Goal: Information Seeking & Learning: Learn about a topic

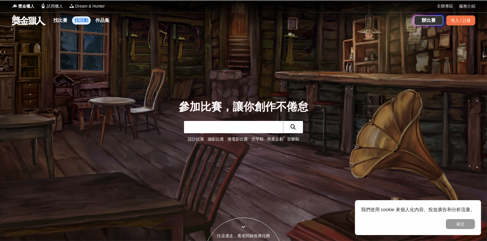
click at [80, 22] on link "找活動" at bounding box center [81, 20] width 19 height 8
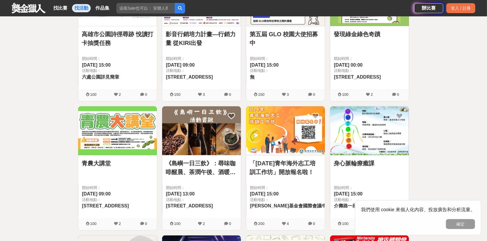
scroll to position [292, 0]
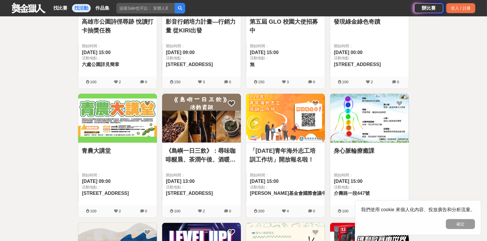
click at [277, 150] on link "「[DATE]青年海外志工培訓工作坊」開放報名啦！" at bounding box center [286, 155] width 72 height 18
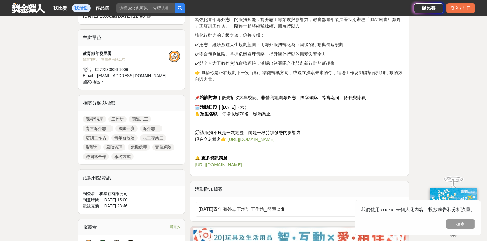
scroll to position [292, 0]
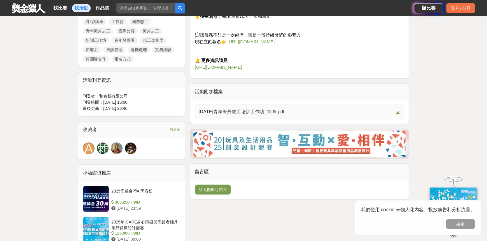
click at [276, 110] on span "[DATE]青年海外志工培訓工作坊_簡章.pdf" at bounding box center [296, 111] width 195 height 7
click at [242, 66] on span "[URL][DOMAIN_NAME]" at bounding box center [218, 66] width 47 height 5
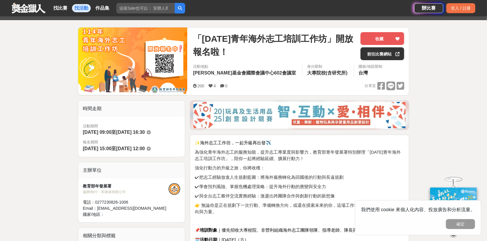
scroll to position [48, 0]
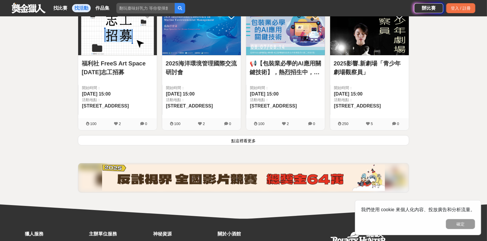
scroll to position [778, 0]
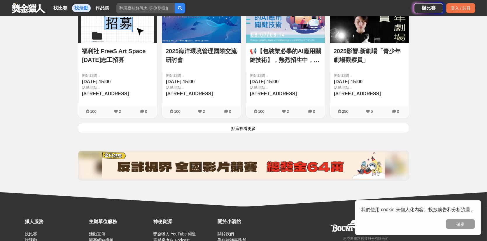
click at [245, 125] on button "點這裡看更多" at bounding box center [244, 128] width 332 height 10
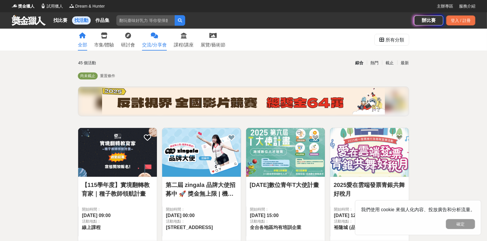
click at [160, 42] on div "交流/分享會" at bounding box center [154, 44] width 25 height 7
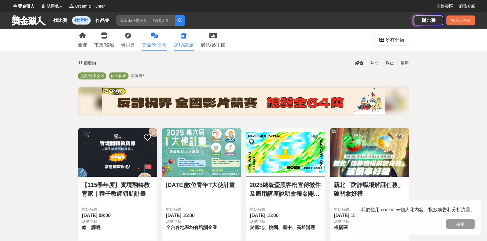
click at [190, 46] on div "課程/講座" at bounding box center [184, 44] width 20 height 7
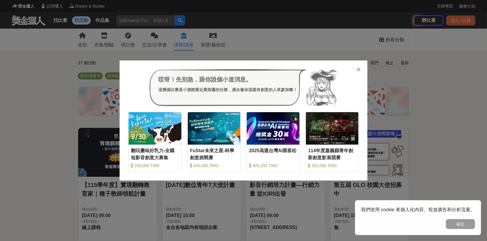
click at [361, 69] on div at bounding box center [359, 69] width 6 height 6
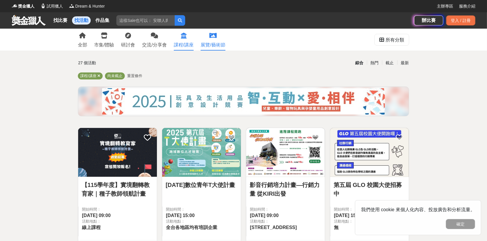
click at [212, 47] on div "展覽/藝術節" at bounding box center [213, 44] width 25 height 7
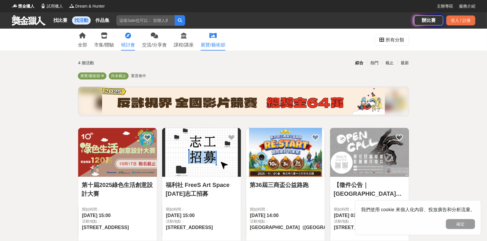
click at [129, 40] on link "研討會" at bounding box center [128, 40] width 14 height 22
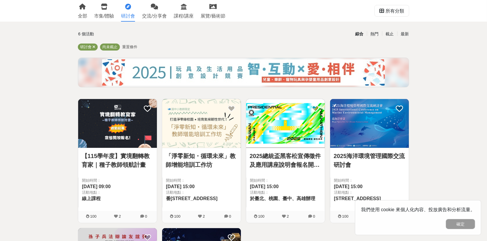
scroll to position [48, 0]
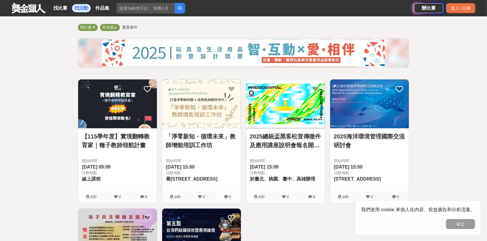
click at [128, 137] on link "【115學年度】實境翻轉教育家｜種子教師領航計畫" at bounding box center [118, 141] width 72 height 18
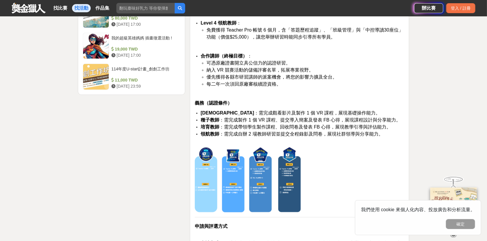
scroll to position [1070, 0]
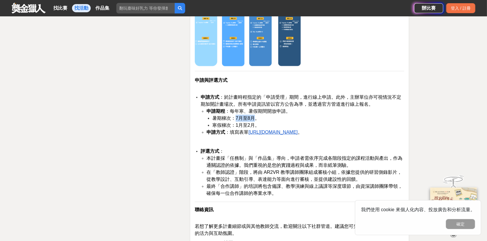
drag, startPoint x: 236, startPoint y: 118, endPoint x: 257, endPoint y: 118, distance: 21.0
click at [257, 118] on span "暑期梯次：7月至8月。" at bounding box center [235, 118] width 47 height 5
click at [271, 122] on li "寒假梯次：1月至2月。" at bounding box center [308, 125] width 192 height 7
drag, startPoint x: 238, startPoint y: 133, endPoint x: 358, endPoint y: 140, distance: 120.4
click at [338, 132] on li "申請方式 ：填寫表單 [URL][DOMAIN_NAME] 。" at bounding box center [306, 132] width 198 height 7
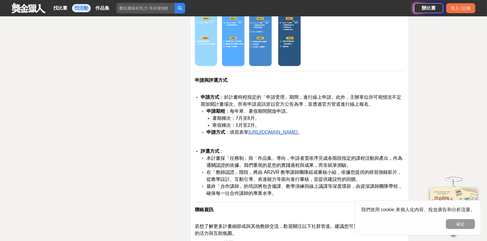
click at [366, 142] on p at bounding box center [300, 142] width 210 height 6
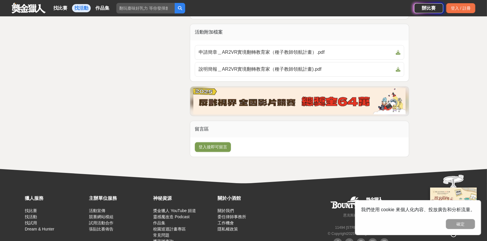
scroll to position [1362, 0]
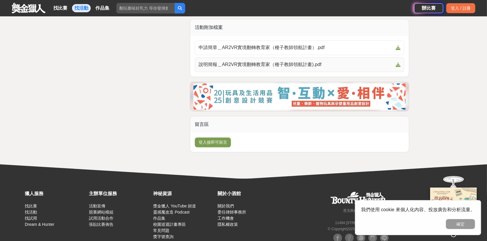
click at [397, 63] on icon at bounding box center [398, 64] width 5 height 5
click at [397, 47] on icon at bounding box center [398, 48] width 5 height 5
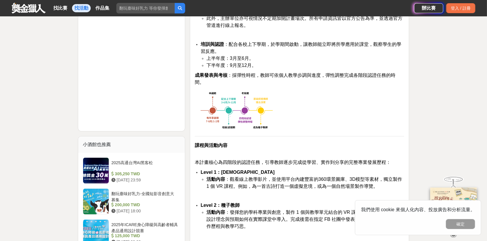
scroll to position [389, 0]
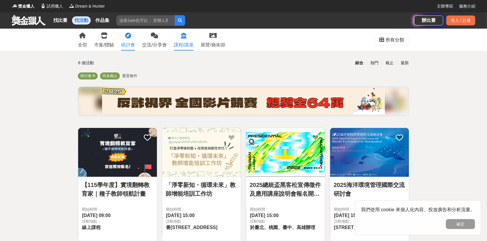
click at [183, 43] on div "課程/講座" at bounding box center [184, 44] width 20 height 7
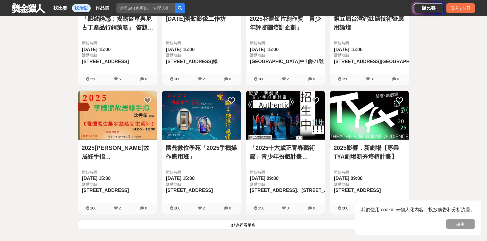
scroll to position [730, 0]
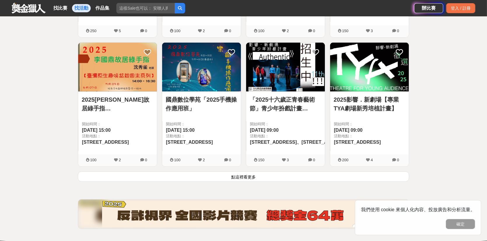
click at [245, 175] on button "點這裡看更多" at bounding box center [244, 176] width 332 height 10
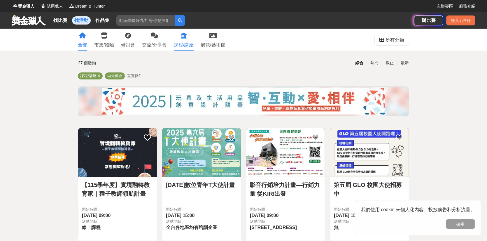
click at [79, 37] on icon at bounding box center [82, 36] width 7 height 6
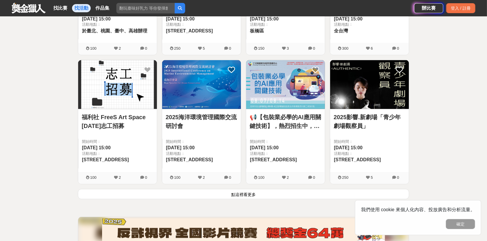
scroll to position [824, 0]
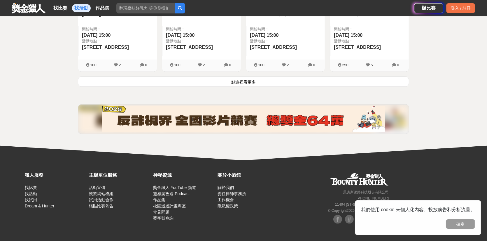
click at [254, 83] on button "點這裡看更多" at bounding box center [244, 81] width 332 height 10
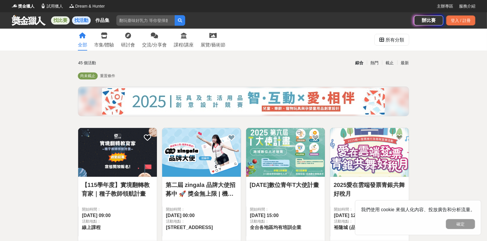
click at [58, 19] on link "找比賽" at bounding box center [60, 20] width 19 height 8
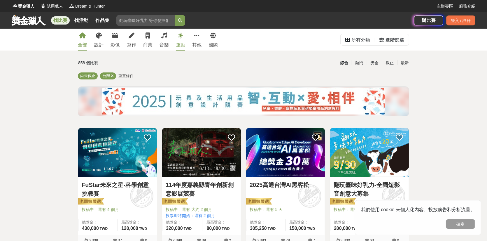
click at [177, 41] on link "運動" at bounding box center [180, 40] width 9 height 22
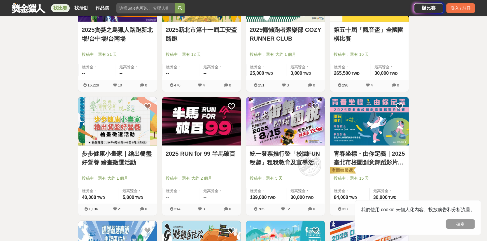
scroll to position [194, 0]
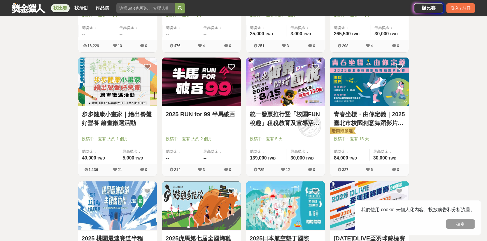
click at [111, 98] on img at bounding box center [117, 81] width 79 height 49
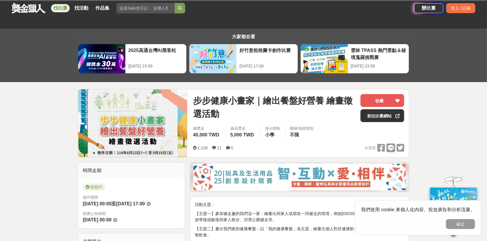
scroll to position [97, 0]
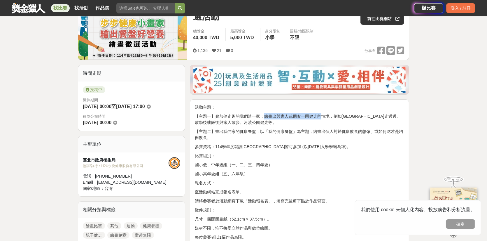
drag, startPoint x: 263, startPoint y: 115, endPoint x: 323, endPoint y: 116, distance: 60.1
click at [323, 116] on p "【主題一】參加健走趣的我們這一家：繪畫出與家人或朋友一同健走的情境，例如[GEOGRAPHIC_DATA]走透透、放學後或飯後與家人散步、河濱公園健走等。" at bounding box center [300, 119] width 210 height 12
click at [332, 118] on p "【主題一】參加健走趣的我們這一家：繪畫出與家人或朋友一同健走的情境，例如[GEOGRAPHIC_DATA]走透透、放學後或飯後與家人散步、河濱公園健走等。" at bounding box center [300, 119] width 210 height 12
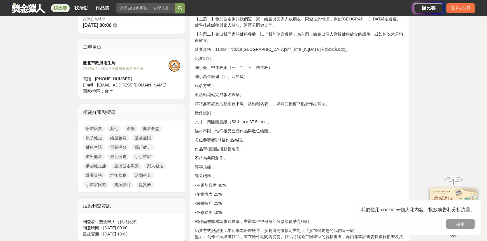
scroll to position [0, 0]
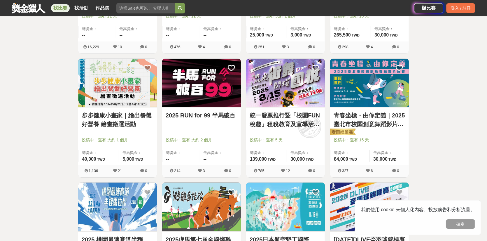
scroll to position [194, 0]
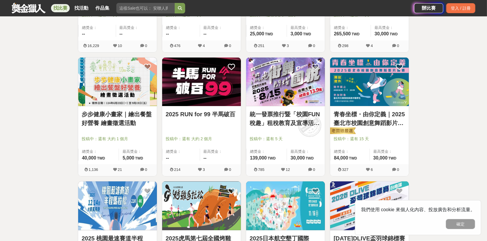
click at [293, 87] on img at bounding box center [285, 81] width 79 height 49
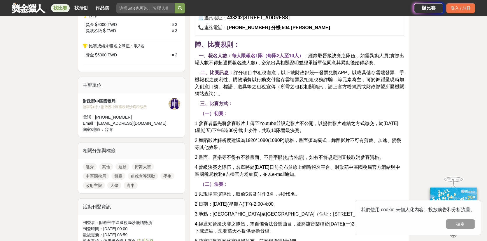
scroll to position [389, 0]
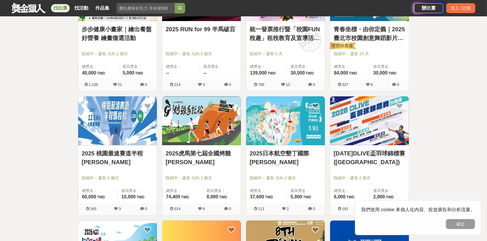
scroll to position [292, 0]
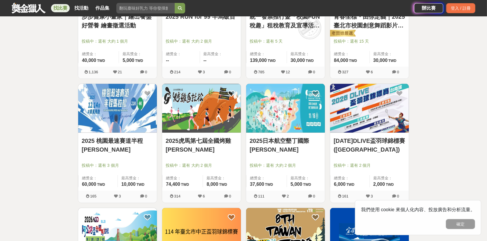
click at [275, 120] on img at bounding box center [285, 108] width 79 height 49
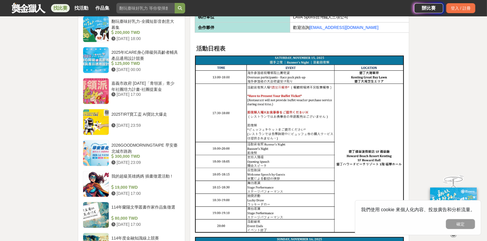
scroll to position [535, 0]
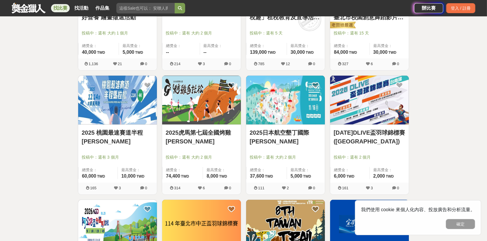
scroll to position [292, 0]
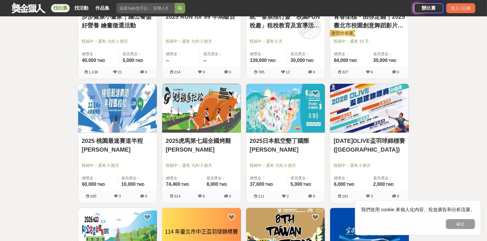
click at [204, 106] on img at bounding box center [201, 108] width 79 height 49
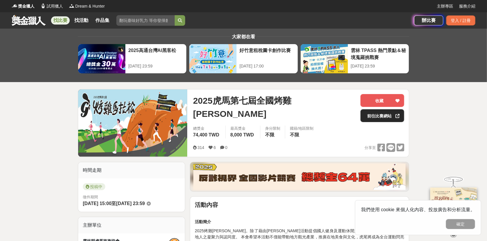
click at [379, 116] on link "前往比賽網站" at bounding box center [383, 115] width 44 height 13
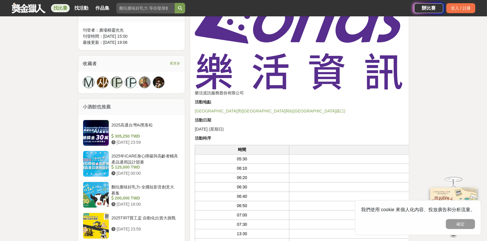
scroll to position [486, 0]
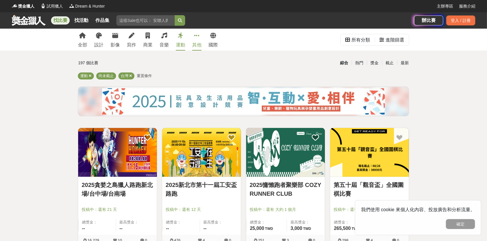
click at [199, 40] on link "其他" at bounding box center [196, 40] width 9 height 22
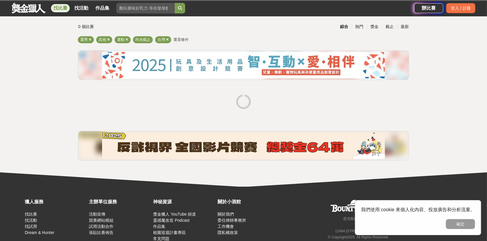
scroll to position [63, 0]
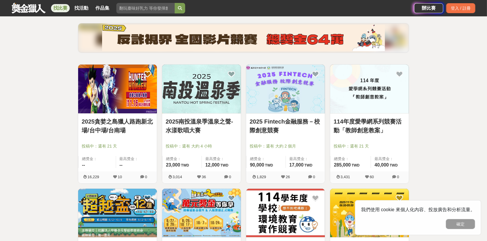
click at [270, 121] on link "2025 Fintech金融服務－校際創意競賽" at bounding box center [286, 126] width 72 height 18
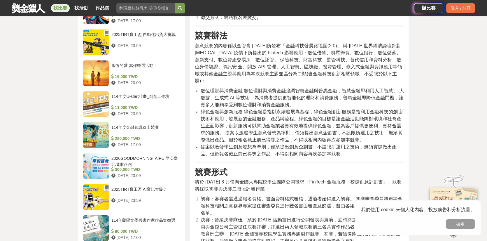
scroll to position [632, 0]
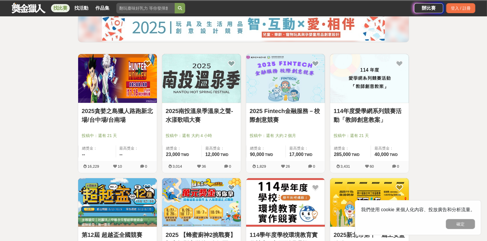
scroll to position [63, 0]
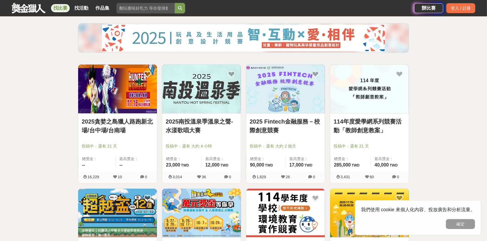
click at [364, 128] on link "114年度愛學網系列競賽活動「教師創意教案」" at bounding box center [370, 126] width 72 height 18
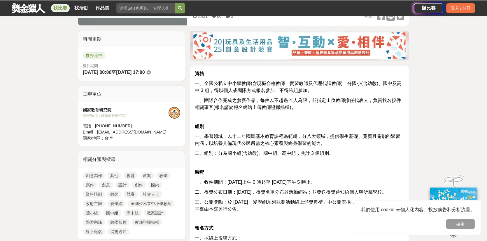
scroll to position [48, 0]
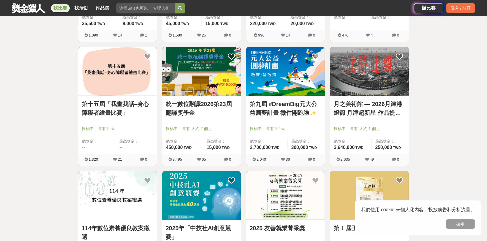
scroll to position [355, 0]
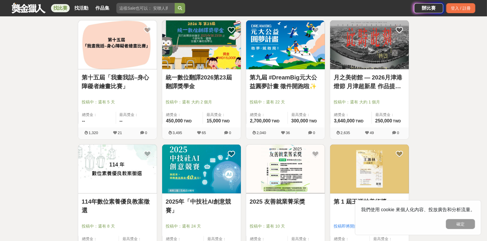
click at [285, 79] on link "第九屆 #DreamBig元大公益圓夢計畫 徵件開跑啦✨" at bounding box center [286, 82] width 72 height 18
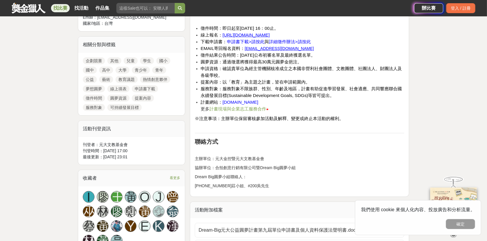
scroll to position [292, 0]
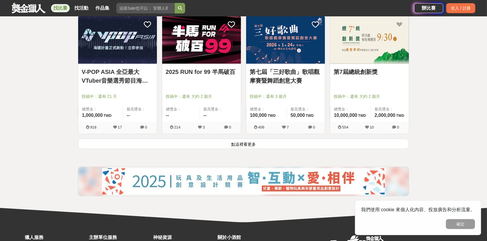
scroll to position [696, 0]
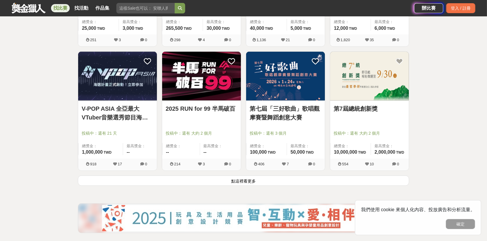
click at [252, 180] on button "點這裡看更多" at bounding box center [244, 180] width 332 height 10
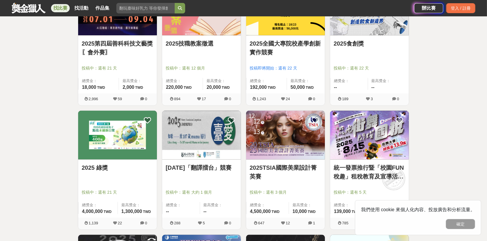
scroll to position [842, 0]
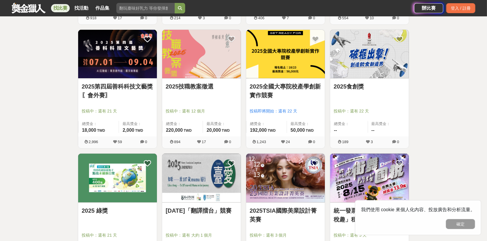
click at [187, 82] on link "2025技職教案徵選" at bounding box center [202, 86] width 72 height 9
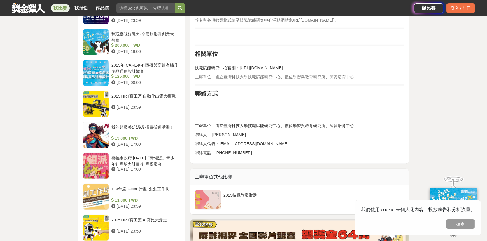
scroll to position [486, 0]
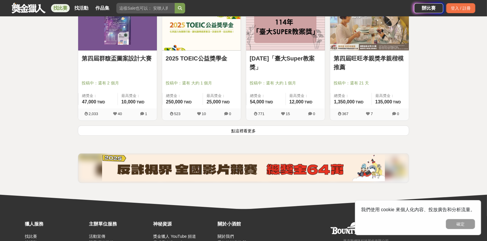
scroll to position [1522, 0]
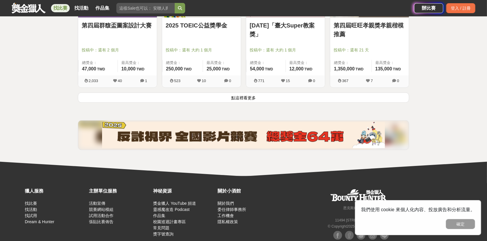
click at [254, 96] on button "點這裡看更多" at bounding box center [244, 97] width 332 height 10
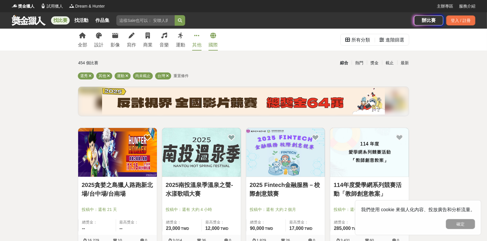
click at [210, 40] on link "國際" at bounding box center [213, 40] width 9 height 22
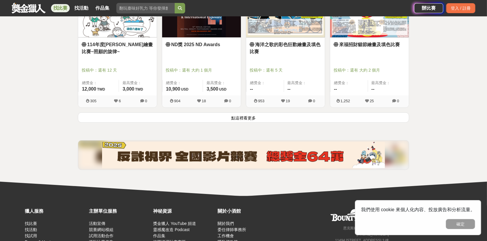
scroll to position [778, 0]
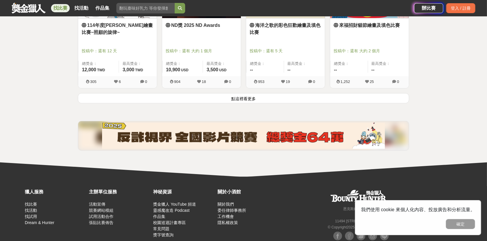
click at [260, 100] on button "點這裡看更多" at bounding box center [244, 98] width 332 height 10
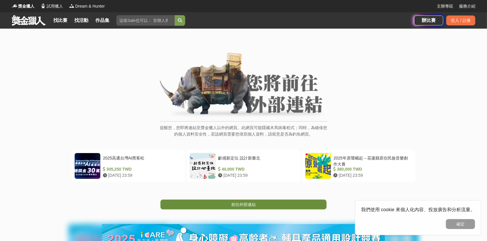
click at [239, 204] on span "前往外部連結" at bounding box center [243, 204] width 25 height 5
click at [250, 207] on link "前往外部連結" at bounding box center [244, 204] width 166 height 10
